Goal: Task Accomplishment & Management: Complete application form

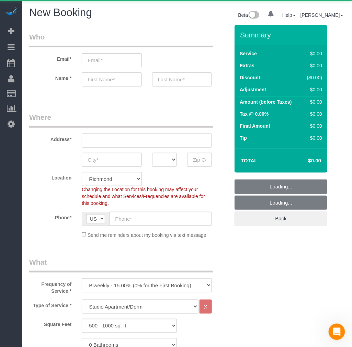
scroll to position [1394, 352]
click at [132, 283] on select "One Time Weekly - 20.00% (0% for the First Booking) Biweekly - 15.00% (0% for t…" at bounding box center [147, 286] width 130 height 14
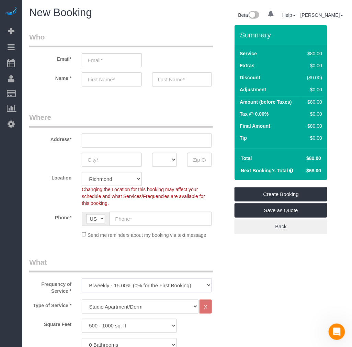
select select "object:8400"
click at [82, 279] on select "One Time Weekly - 20.00% (0% for the First Booking) Biweekly - 15.00% (0% for t…" at bounding box center [147, 286] width 130 height 14
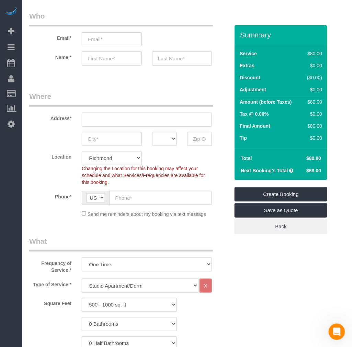
scroll to position [114, 0]
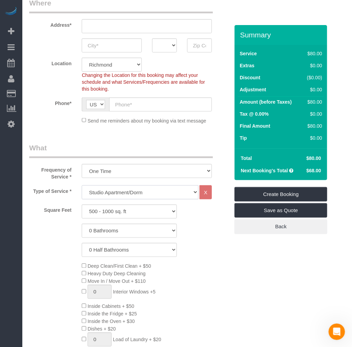
click at [117, 188] on select "Studio Apartment/Dorm One Bedroom Home Two Bedroom Home Three Bedroom Home Four…" at bounding box center [140, 192] width 117 height 14
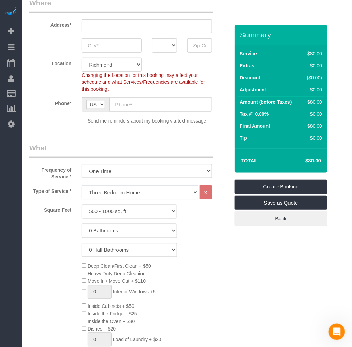
click at [82, 186] on select "Studio Apartment/Dorm One Bedroom Home Two Bedroom Home Three Bedroom Home Four…" at bounding box center [140, 192] width 117 height 14
drag, startPoint x: 105, startPoint y: 195, endPoint x: 109, endPoint y: 199, distance: 5.4
click at [105, 195] on select "Studio Apartment/Dorm One Bedroom Home Two Bedroom Home Three Bedroom Home Four…" at bounding box center [140, 192] width 117 height 14
select select "122"
click at [82, 186] on select "Studio Apartment/Dorm One Bedroom Home Two Bedroom Home Three Bedroom Home Four…" at bounding box center [140, 192] width 117 height 14
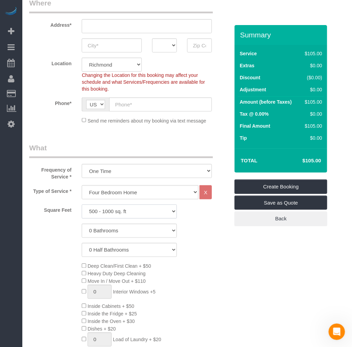
click at [115, 210] on select "500 - 1000 sq. ft [DATE] - [DATE] sq. ft [DATE] - [DATE] sq. ft [DATE] - 2500 s…" at bounding box center [129, 212] width 95 height 14
select select "1501"
click at [82, 205] on select "500 - 1000 sq. ft [DATE] - [DATE] sq. ft [DATE] - [DATE] sq. ft [DATE] - 2500 s…" at bounding box center [129, 212] width 95 height 14
click at [117, 235] on select "0 Bathrooms 1 Bathroom 2 Bathrooms 3 Bathrooms 4 Bathrooms 5 Bathrooms 6 Bathro…" at bounding box center [129, 231] width 95 height 14
select select "1"
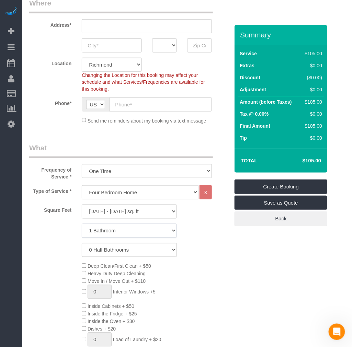
click at [82, 224] on select "0 Bathrooms 1 Bathroom 2 Bathrooms 3 Bathrooms 4 Bathrooms 5 Bathrooms 6 Bathro…" at bounding box center [129, 231] width 95 height 14
click at [107, 253] on select "0 Half Bathrooms 1 Half Bathroom 2 Half Bathrooms 3 Half Bathrooms 4 Half Bathr…" at bounding box center [129, 250] width 95 height 14
select select "1"
click at [82, 244] on select "0 Half Bathrooms 1 Half Bathroom 2 Half Bathrooms 3 Half Bathrooms 4 Half Bathr…" at bounding box center [129, 250] width 95 height 14
click at [121, 228] on select "0 Bathrooms 1 Bathroom 2 Bathrooms 3 Bathrooms 4 Bathrooms 5 Bathrooms 6 Bathro…" at bounding box center [129, 231] width 95 height 14
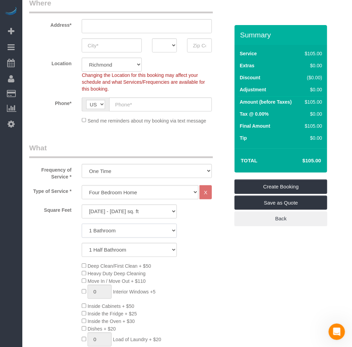
select select "2"
click at [82, 224] on select "0 Bathrooms 1 Bathroom 2 Bathrooms 3 Bathrooms 4 Bathrooms 5 Bathrooms 6 Bathro…" at bounding box center [129, 231] width 95 height 14
click at [214, 259] on div "Type of Service * Studio Apartment/Dorm One Bedroom Home Two Bedroom Home Three…" at bounding box center [129, 304] width 200 height 238
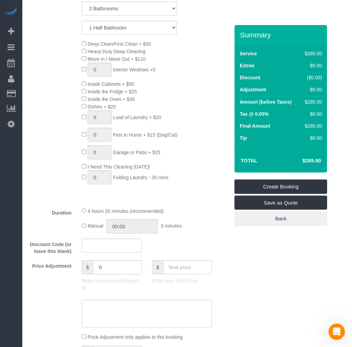
scroll to position [267, 0]
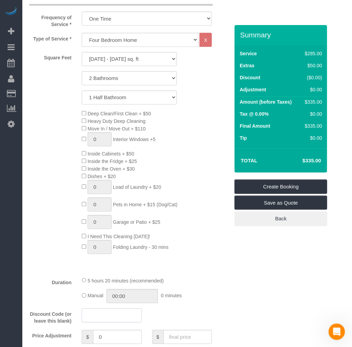
click at [110, 323] on input "text" at bounding box center [112, 316] width 60 height 14
type input "hellofall25"
click at [232, 296] on div "Duration 5 hours 20 minutes (recommended) Manual 00:00 0 minutes" at bounding box center [129, 290] width 211 height 27
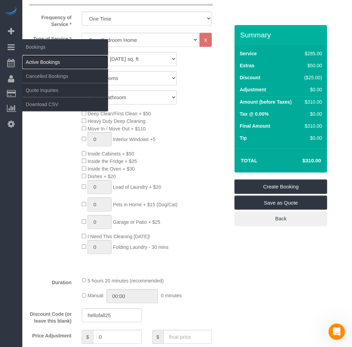
click at [45, 58] on link "Active Bookings" at bounding box center [65, 62] width 86 height 14
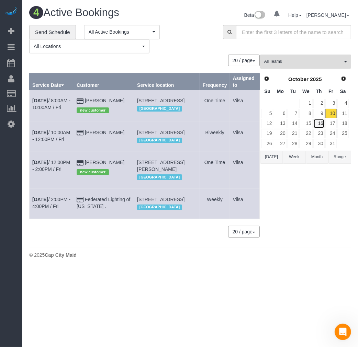
click at [319, 124] on link "16" at bounding box center [318, 123] width 11 height 9
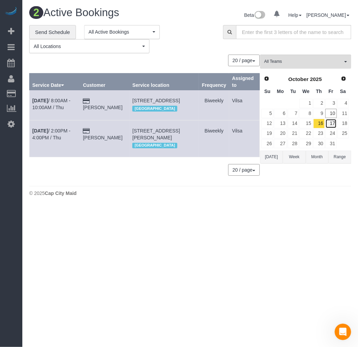
click at [334, 125] on link "17" at bounding box center [330, 123] width 11 height 9
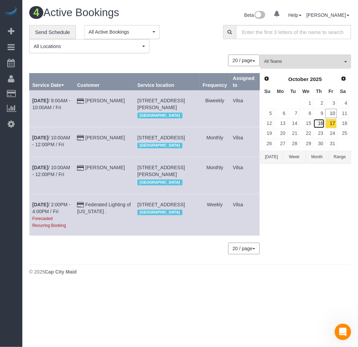
click at [318, 125] on link "16" at bounding box center [318, 123] width 11 height 9
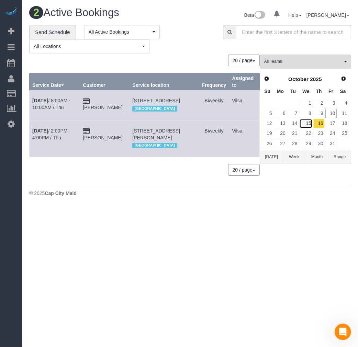
click at [308, 124] on link "15" at bounding box center [305, 123] width 13 height 9
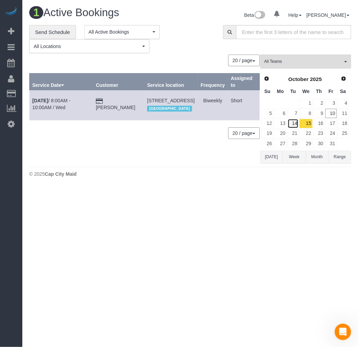
click at [295, 124] on link "14" at bounding box center [292, 123] width 11 height 9
click at [330, 125] on link "17" at bounding box center [330, 123] width 11 height 9
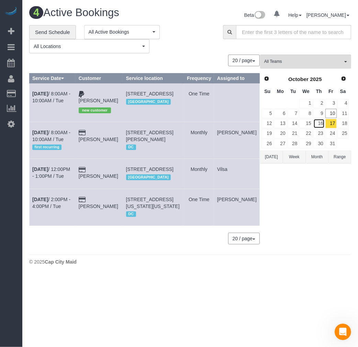
click at [324, 126] on link "16" at bounding box center [318, 123] width 11 height 9
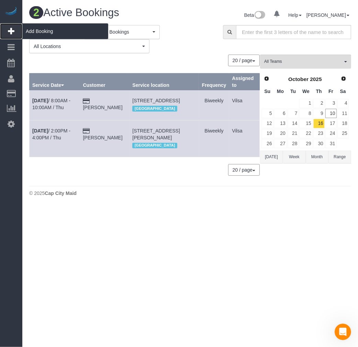
click at [38, 29] on span "Add Booking" at bounding box center [65, 31] width 86 height 16
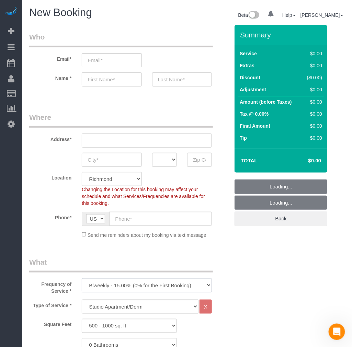
click at [101, 283] on select "One Time Weekly - 20.00% (0% for the First Booking) Biweekly - 15.00% (0% for t…" at bounding box center [147, 286] width 130 height 14
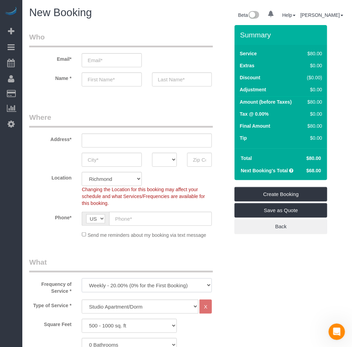
click at [82, 279] on select "One Time Weekly - 20.00% (0% for the First Booking) Biweekly - 15.00% (0% for t…" at bounding box center [147, 286] width 130 height 14
click at [105, 302] on select "Studio Apartment/Dorm One Bedroom Home Two Bedroom Home Three Bedroom Home Four…" at bounding box center [140, 307] width 117 height 14
click at [105, 306] on select "Studio Apartment/Dorm One Bedroom Home Two Bedroom Home Three Bedroom Home Four…" at bounding box center [140, 307] width 117 height 14
click at [107, 290] on select "One Time Weekly - 20.00% (0% for the First Booking) Biweekly - 15.00% (0% for t…" at bounding box center [147, 286] width 130 height 14
select select "object:9945"
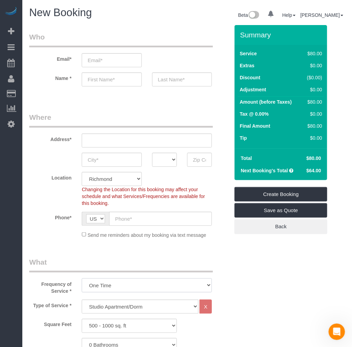
click at [82, 279] on select "One Time Weekly - 20.00% (0% for the First Booking) Biweekly - 15.00% (0% for t…" at bounding box center [147, 286] width 130 height 14
click at [100, 306] on select "Studio Apartment/Dorm One Bedroom Home Two Bedroom Home Three Bedroom Home Four…" at bounding box center [140, 307] width 117 height 14
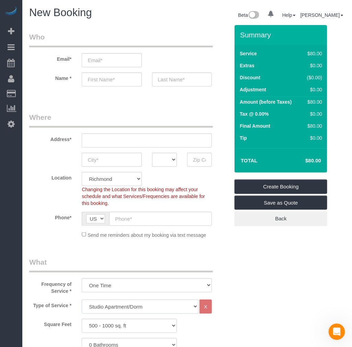
select select "122"
click at [82, 301] on select "Studio Apartment/Dorm One Bedroom Home Two Bedroom Home Three Bedroom Home Four…" at bounding box center [140, 307] width 117 height 14
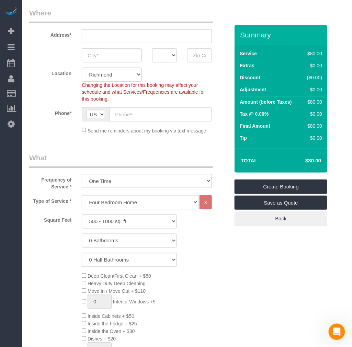
scroll to position [114, 0]
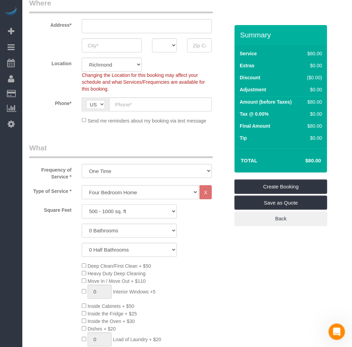
click at [120, 211] on select "500 - 1000 sq. ft [DATE] - [DATE] sq. ft [DATE] - [DATE] sq. ft [DATE] - 2500 s…" at bounding box center [129, 212] width 95 height 14
select select "1501"
click at [82, 205] on select "500 - 1000 sq. ft [DATE] - [DATE] sq. ft [DATE] - [DATE] sq. ft [DATE] - 2500 s…" at bounding box center [129, 212] width 95 height 14
click at [120, 229] on select "0 Bathrooms 1 Bathroom 2 Bathrooms 3 Bathrooms 4 Bathrooms 5 Bathrooms 6 Bathro…" at bounding box center [129, 231] width 95 height 14
select select "2"
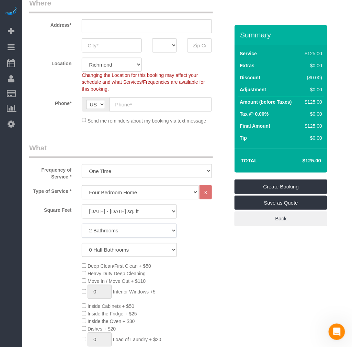
click at [82, 224] on select "0 Bathrooms 1 Bathroom 2 Bathrooms 3 Bathrooms 4 Bathrooms 5 Bathrooms 6 Bathro…" at bounding box center [129, 231] width 95 height 14
drag, startPoint x: 115, startPoint y: 252, endPoint x: 115, endPoint y: 257, distance: 4.8
click at [115, 252] on select "0 Half Bathrooms 1 Half Bathroom 2 Half Bathrooms 3 Half Bathrooms 4 Half Bathr…" at bounding box center [129, 250] width 95 height 14
select select "1"
click at [82, 244] on select "0 Half Bathrooms 1 Half Bathroom 2 Half Bathrooms 3 Half Bathrooms 4 Half Bathr…" at bounding box center [129, 250] width 95 height 14
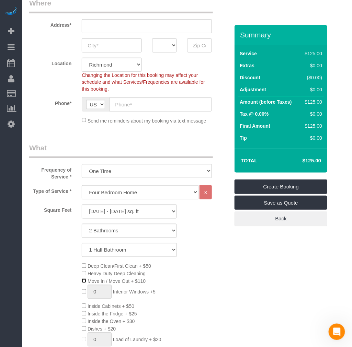
click at [87, 284] on span "Move In / Move Out + $110" at bounding box center [114, 281] width 64 height 5
drag, startPoint x: 240, startPoint y: 263, endPoint x: 277, endPoint y: 252, distance: 37.9
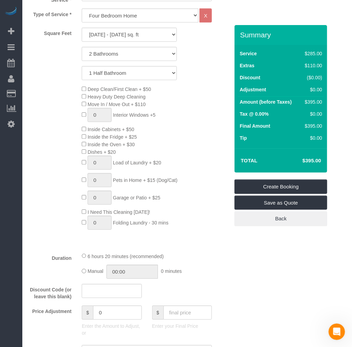
scroll to position [305, 0]
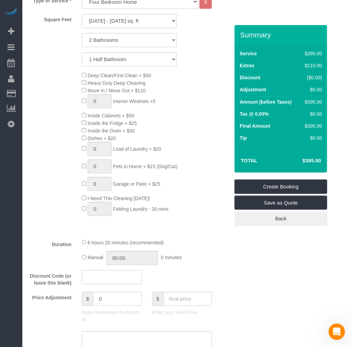
click at [108, 285] on input "text" at bounding box center [112, 278] width 60 height 14
type input "potatochip"
click at [223, 261] on div "Duration 6 hours 20 minutes (recommended) Manual 00:00 0 minutes" at bounding box center [129, 252] width 211 height 27
drag, startPoint x: 304, startPoint y: 159, endPoint x: 313, endPoint y: 140, distance: 21.4
click at [318, 162] on h4 "$370.00" at bounding box center [301, 161] width 39 height 6
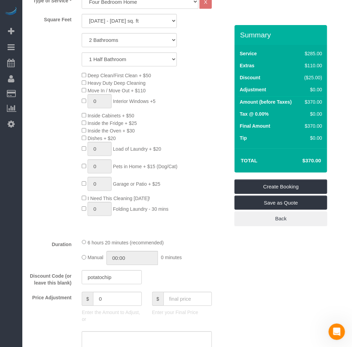
copy h4 "$370.0"
